Goal: Transaction & Acquisition: Purchase product/service

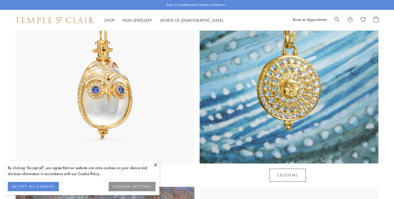
scroll to position [328, 0]
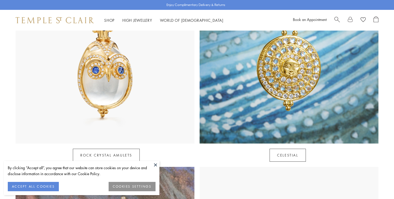
click at [155, 166] on button at bounding box center [156, 165] width 8 height 8
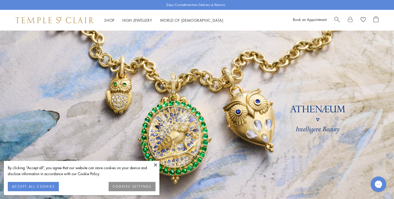
scroll to position [30, 0]
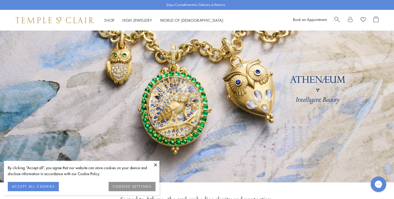
click at [155, 164] on button at bounding box center [156, 165] width 8 height 8
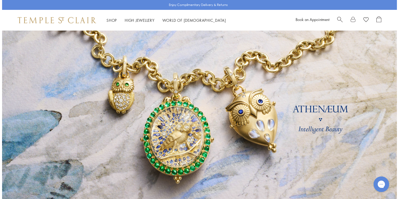
scroll to position [0, 0]
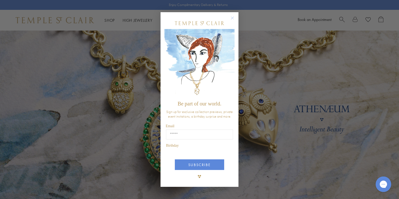
click at [338, 21] on div "Close dialog Be part of our world. Sign up for exclusive collection previews, p…" at bounding box center [199, 99] width 399 height 199
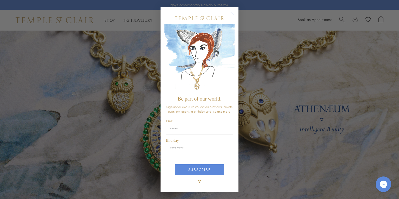
click at [233, 11] on circle "Close dialog" at bounding box center [232, 13] width 6 height 6
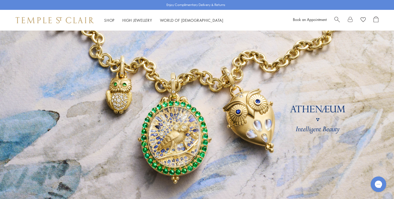
click at [337, 18] on span "Search" at bounding box center [337, 18] width 5 height 5
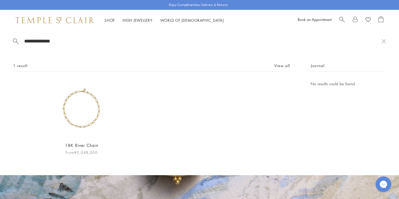
type input "**********"
click at [85, 119] on img at bounding box center [81, 109] width 57 height 57
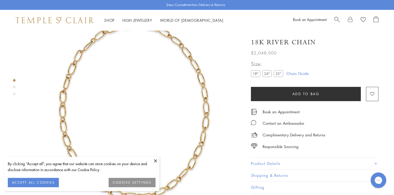
click at [155, 161] on button at bounding box center [156, 161] width 8 height 8
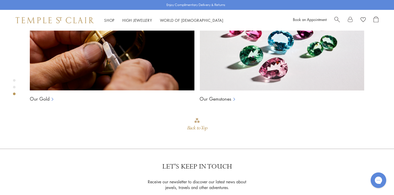
scroll to position [439, 0]
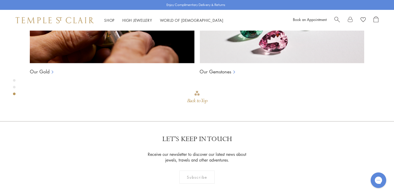
scroll to position [527, 0]
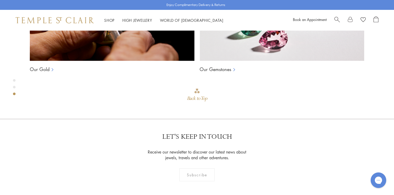
drag, startPoint x: 288, startPoint y: 115, endPoint x: 261, endPoint y: 115, distance: 27.3
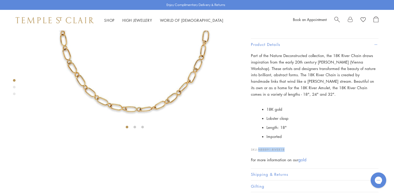
scroll to position [117, 0]
drag, startPoint x: 280, startPoint y: 53, endPoint x: 249, endPoint y: 55, distance: 30.4
click at [249, 55] on div "18K River Chain $2,048,000 Part of the Nature Deconstructed collection, the 18K…" at bounding box center [311, 53] width 135 height 279
drag, startPoint x: 249, startPoint y: 55, endPoint x: 287, endPoint y: 57, distance: 37.2
click at [287, 57] on div "18K River Chain $2,048,000 Part of the Nature Deconstructed collection, the 18K…" at bounding box center [315, 53] width 128 height 279
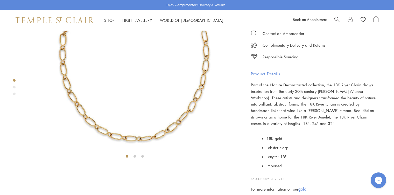
scroll to position [88, 0]
drag, startPoint x: 283, startPoint y: 53, endPoint x: 254, endPoint y: 56, distance: 30.0
click at [254, 56] on div "18K River Chain $2,048,000 Part of the Nature Deconstructed collection, the 18K…" at bounding box center [315, 82] width 128 height 279
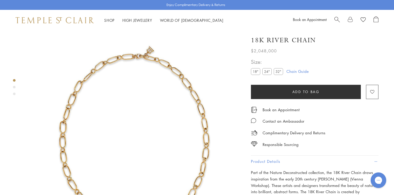
scroll to position [0, 0]
click at [14, 86] on div "Product gallery navigation" at bounding box center [14, 87] width 3 height 3
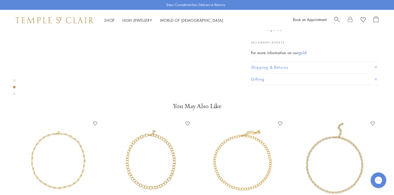
scroll to position [228, 0]
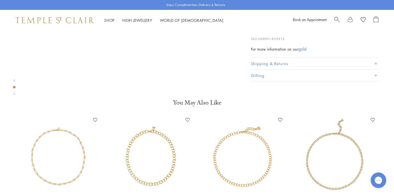
click at [14, 93] on div "Product gallery navigation" at bounding box center [14, 94] width 3 height 3
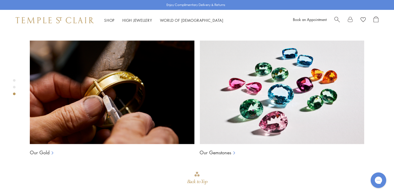
scroll to position [446, 0]
